Goal: Transaction & Acquisition: Book appointment/travel/reservation

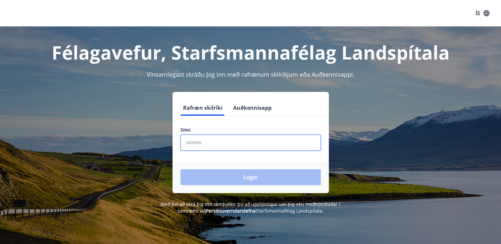
click at [244, 143] on input "phone" at bounding box center [250, 143] width 140 height 16
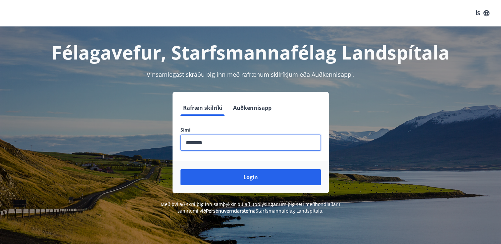
type input "********"
click at [180, 170] on button "Login" at bounding box center [250, 178] width 140 height 16
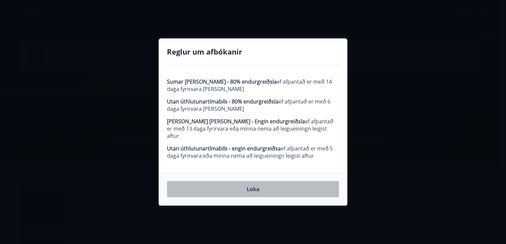
click at [281, 186] on button "Loka" at bounding box center [253, 189] width 172 height 17
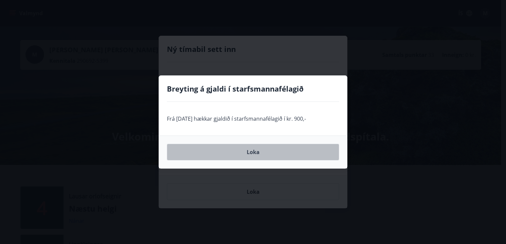
click at [298, 156] on button "Loka" at bounding box center [253, 152] width 172 height 17
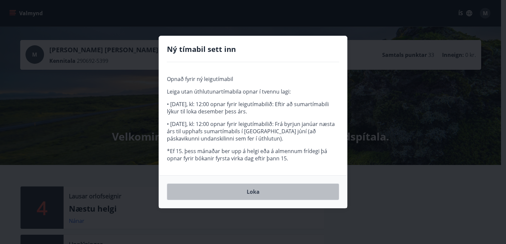
click at [293, 190] on button "Loka" at bounding box center [253, 192] width 172 height 17
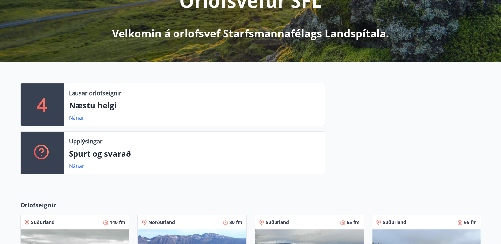
scroll to position [104, 0]
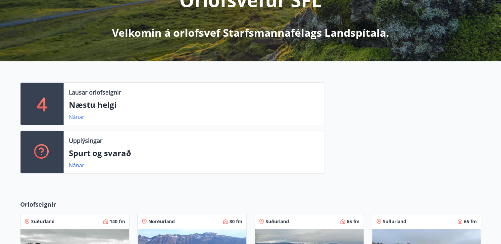
click at [77, 119] on link "Nánar" at bounding box center [77, 117] width 16 height 7
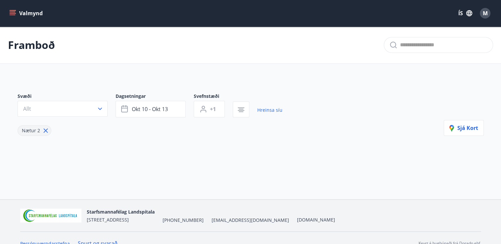
type input "*"
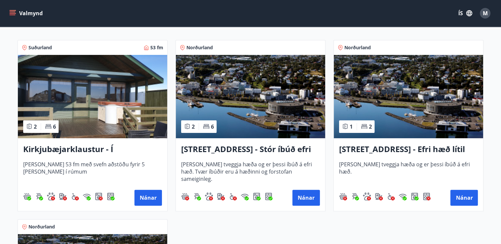
scroll to position [127, 0]
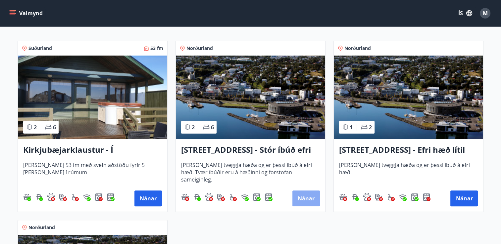
click at [309, 197] on button "Nánar" at bounding box center [305, 199] width 27 height 16
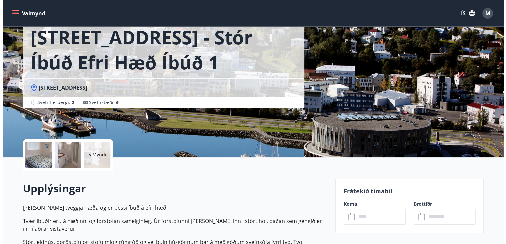
scroll to position [42, 0]
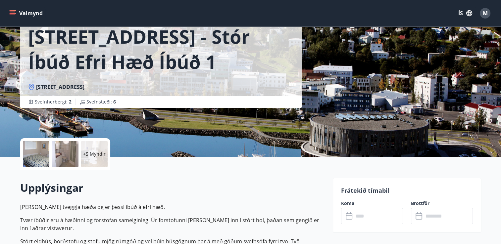
click at [37, 159] on div at bounding box center [36, 154] width 26 height 26
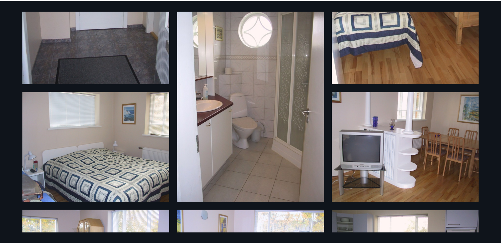
scroll to position [0, 0]
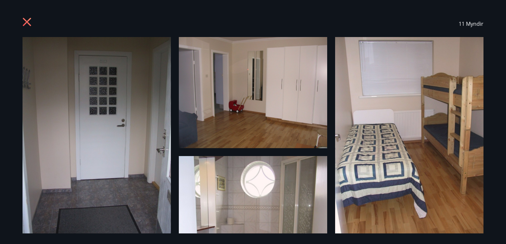
click at [24, 19] on icon at bounding box center [27, 22] width 8 height 8
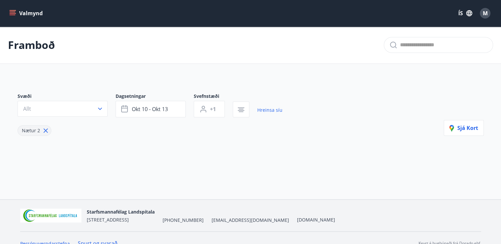
type input "*"
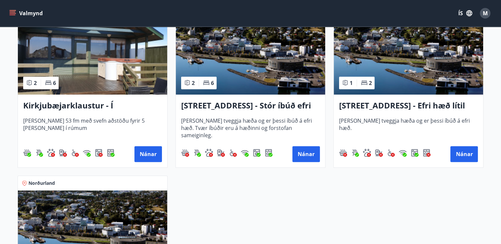
scroll to position [172, 0]
click at [116, 80] on img at bounding box center [92, 52] width 149 height 83
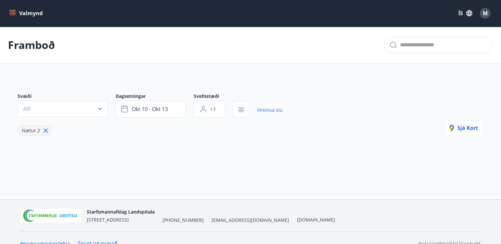
type input "*"
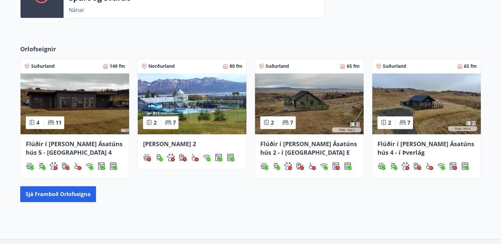
scroll to position [261, 0]
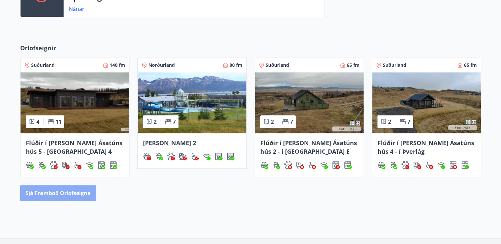
click at [66, 194] on button "Sjá framboð orlofseigna" at bounding box center [58, 193] width 76 height 16
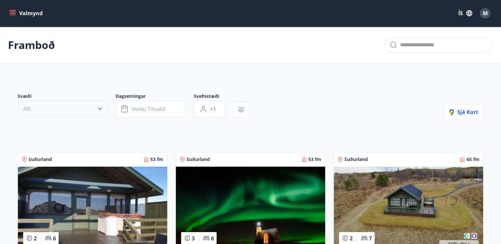
click at [99, 108] on icon "button" at bounding box center [100, 109] width 7 height 7
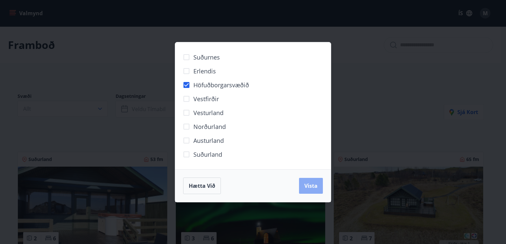
click at [311, 185] on span "Vista" at bounding box center [310, 185] width 13 height 7
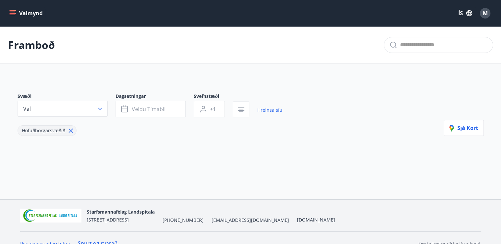
scroll to position [11, 0]
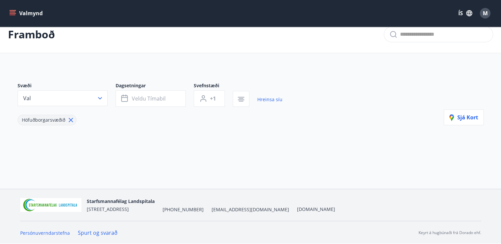
click at [70, 120] on icon at bounding box center [71, 120] width 4 height 4
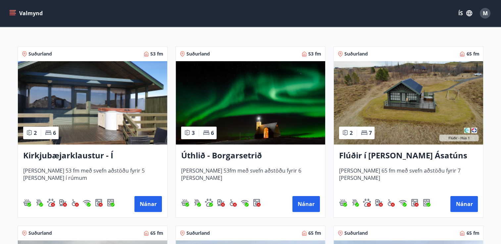
scroll to position [106, 0]
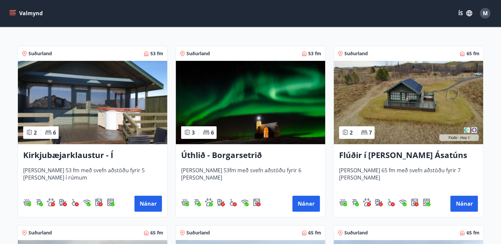
click at [232, 157] on h3 "Úthlið - Borgarsetrið" at bounding box center [250, 156] width 139 height 12
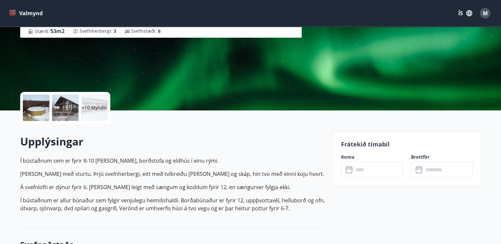
scroll to position [94, 0]
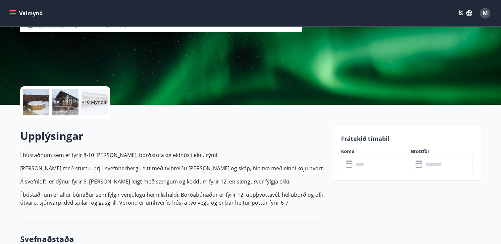
click at [36, 96] on div at bounding box center [36, 102] width 26 height 26
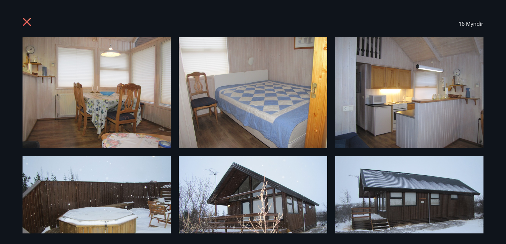
click at [122, 107] on img at bounding box center [97, 92] width 148 height 111
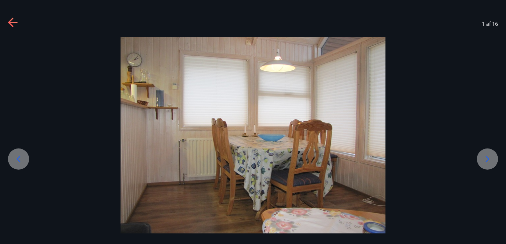
click at [484, 162] on icon at bounding box center [487, 159] width 11 height 11
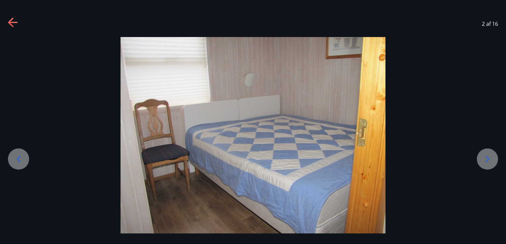
click at [484, 162] on icon at bounding box center [487, 159] width 11 height 11
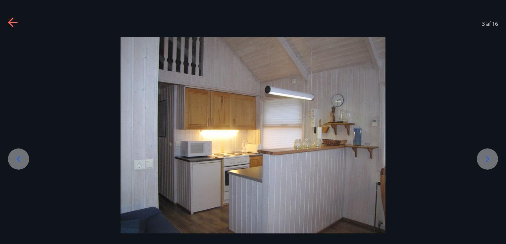
click at [484, 162] on icon at bounding box center [487, 159] width 11 height 11
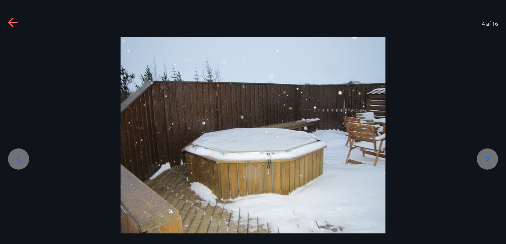
click at [484, 162] on icon at bounding box center [487, 159] width 11 height 11
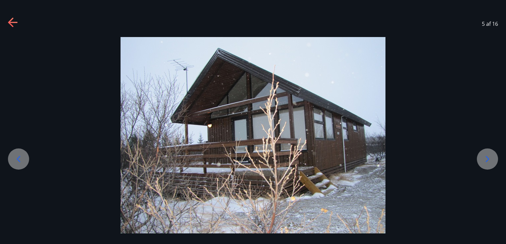
click at [484, 162] on icon at bounding box center [487, 159] width 11 height 11
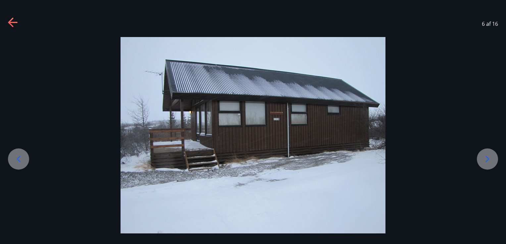
click at [484, 162] on icon at bounding box center [487, 159] width 11 height 11
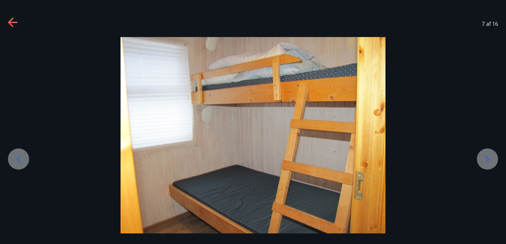
click at [484, 162] on icon at bounding box center [487, 159] width 11 height 11
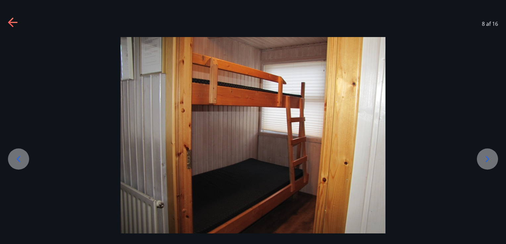
click at [484, 162] on icon at bounding box center [487, 159] width 11 height 11
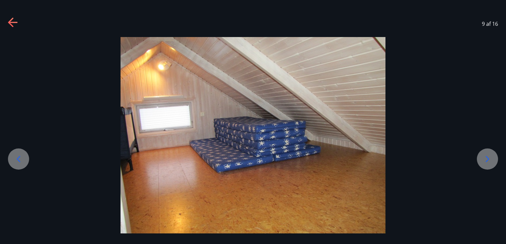
click at [484, 162] on icon at bounding box center [487, 159] width 11 height 11
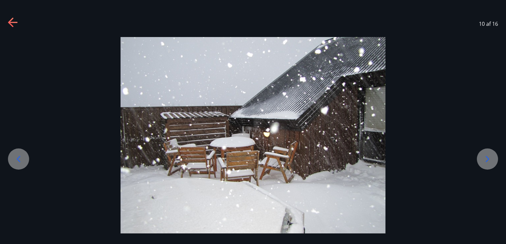
click at [484, 162] on icon at bounding box center [487, 159] width 11 height 11
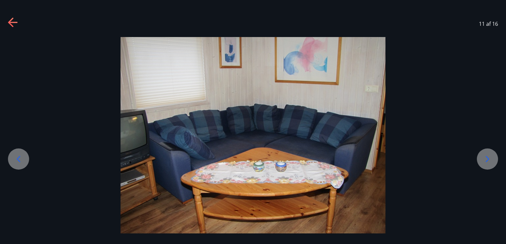
click at [484, 162] on icon at bounding box center [487, 159] width 11 height 11
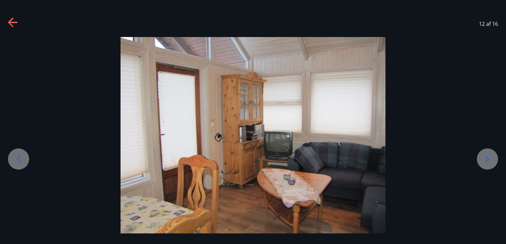
click at [484, 162] on icon at bounding box center [487, 159] width 11 height 11
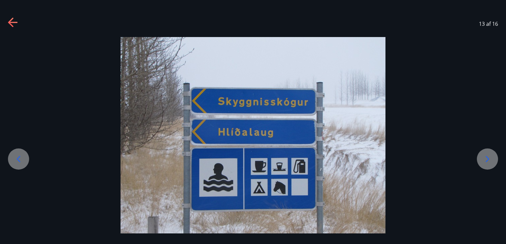
click at [16, 153] on div at bounding box center [18, 159] width 21 height 21
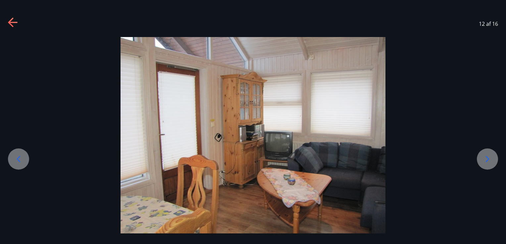
click at [486, 168] on div at bounding box center [487, 159] width 21 height 21
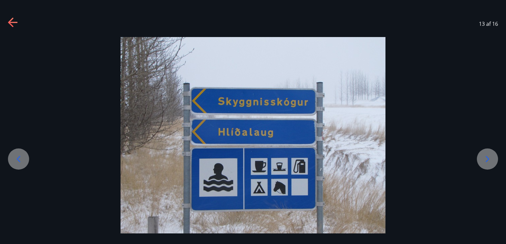
click at [486, 168] on div at bounding box center [487, 159] width 21 height 21
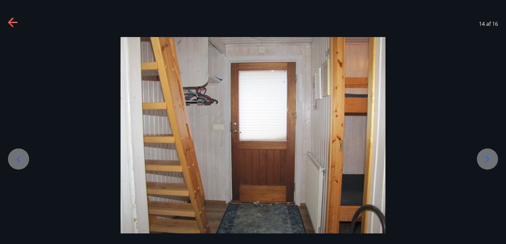
click at [486, 168] on div at bounding box center [487, 159] width 21 height 21
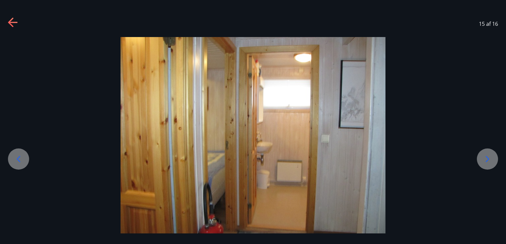
click at [486, 168] on div at bounding box center [487, 159] width 21 height 21
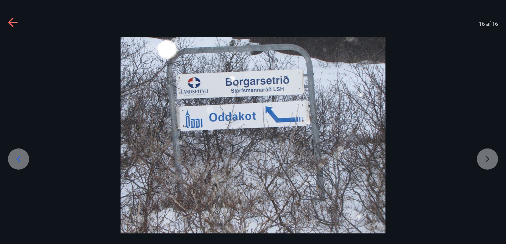
click at [486, 168] on div at bounding box center [253, 136] width 506 height 199
click at [9, 22] on icon at bounding box center [10, 22] width 5 height 9
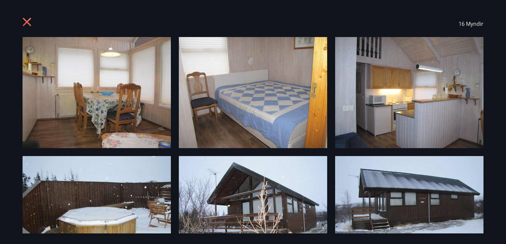
click at [23, 22] on icon at bounding box center [28, 23] width 11 height 11
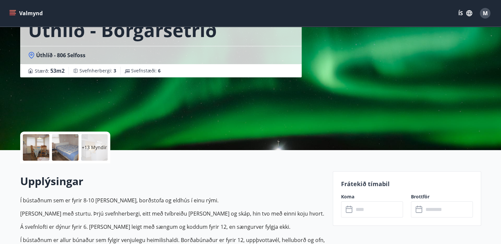
scroll to position [0, 0]
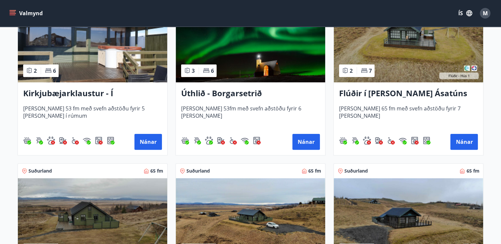
scroll to position [168, 0]
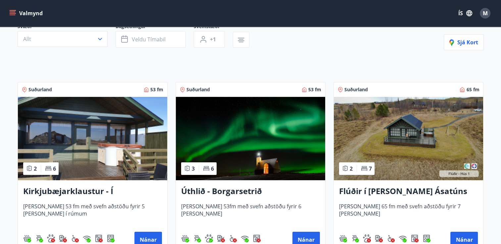
click at [427, 145] on img at bounding box center [408, 138] width 149 height 83
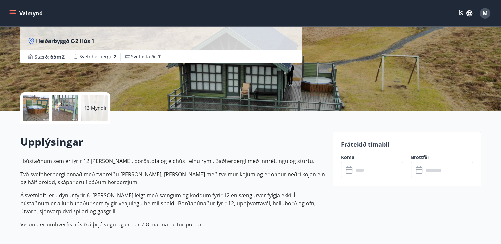
scroll to position [39, 0]
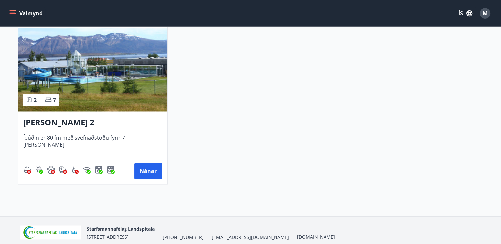
scroll to position [1036, 0]
click at [127, 97] on img at bounding box center [92, 69] width 149 height 83
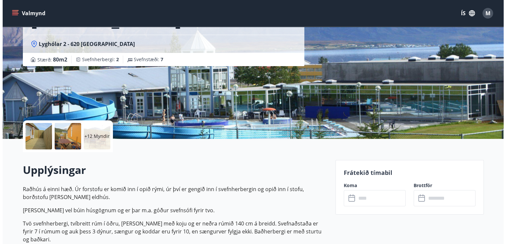
scroll to position [61, 0]
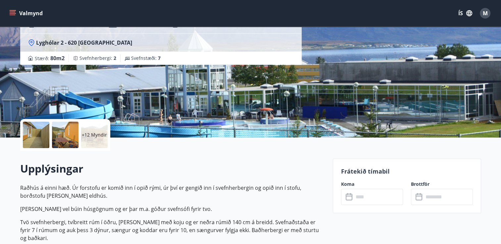
click at [38, 135] on div at bounding box center [36, 135] width 26 height 26
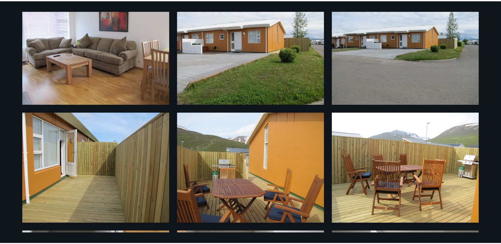
scroll to position [0, 0]
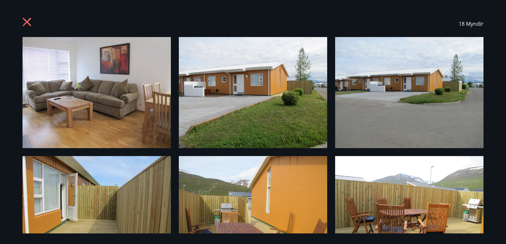
click at [24, 19] on icon at bounding box center [27, 22] width 8 height 8
